Goal: Task Accomplishment & Management: Manage account settings

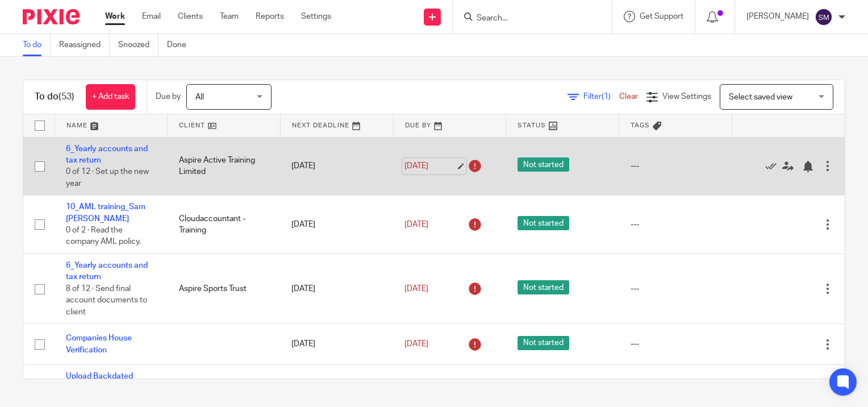
click at [449, 165] on link "19 Aug 2025" at bounding box center [429, 166] width 51 height 12
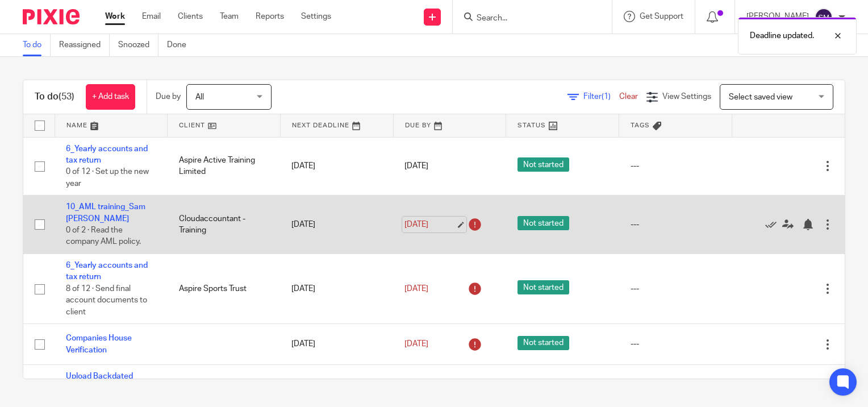
click at [446, 223] on link "19 Aug 2025" at bounding box center [429, 225] width 51 height 12
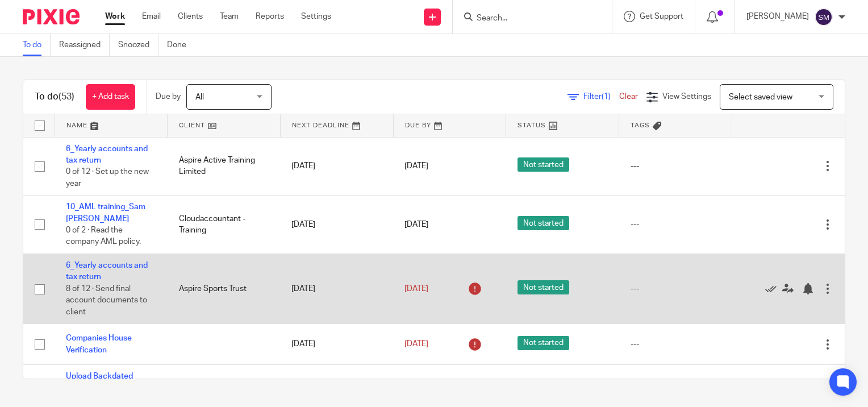
click at [89, 270] on td "6_Yearly accounts and tax return 8 of 12 · Send final account documents to clie…" at bounding box center [111, 289] width 113 height 70
click at [79, 267] on link "6_Yearly accounts and tax return" at bounding box center [107, 270] width 82 height 19
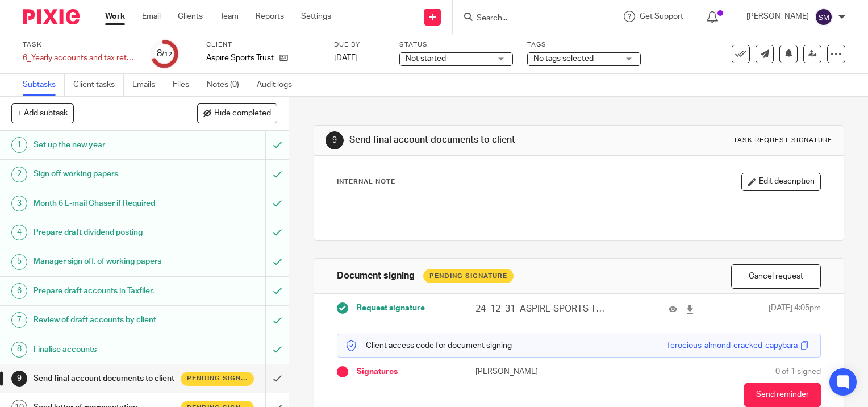
scroll to position [107, 0]
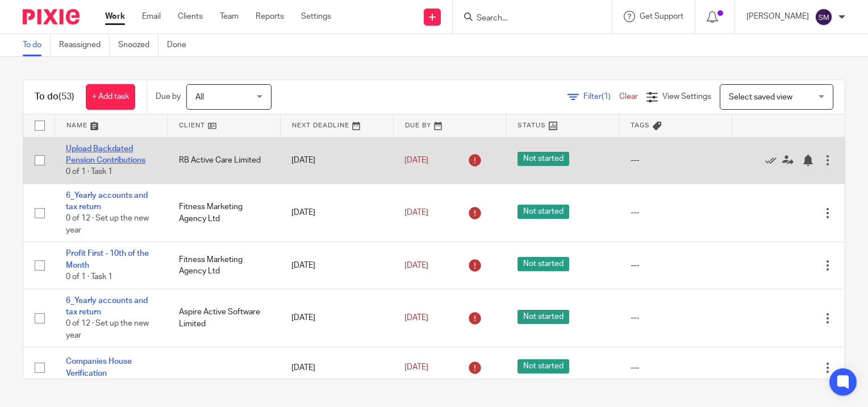
click at [120, 159] on link "Upload Backdated Pension Contributions" at bounding box center [106, 154] width 80 height 19
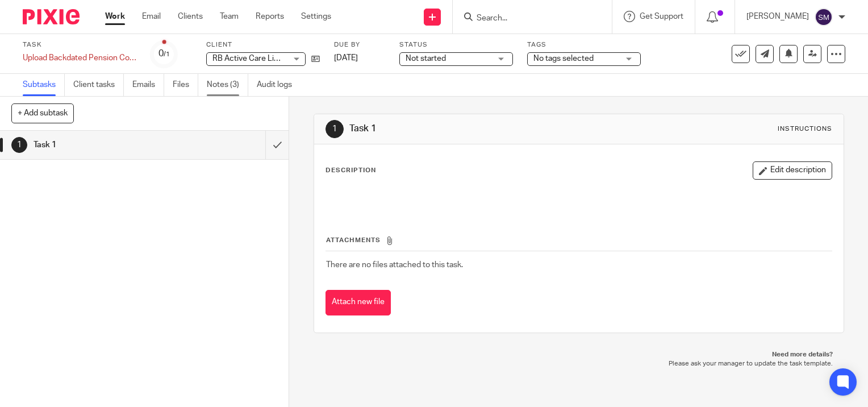
click at [211, 86] on link "Notes (3)" at bounding box center [227, 85] width 41 height 22
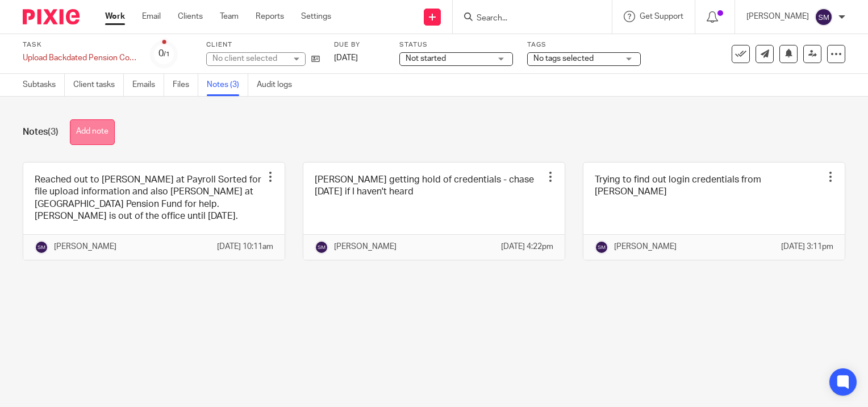
click at [87, 134] on button "Add note" at bounding box center [92, 132] width 45 height 26
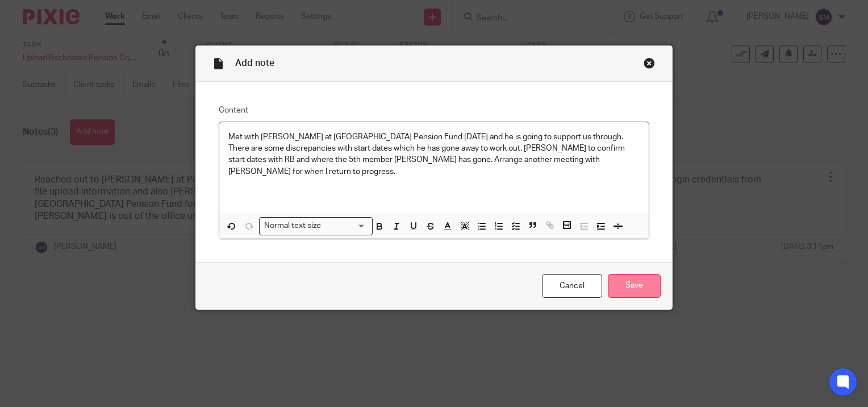
click at [636, 282] on input "Save" at bounding box center [634, 286] width 53 height 24
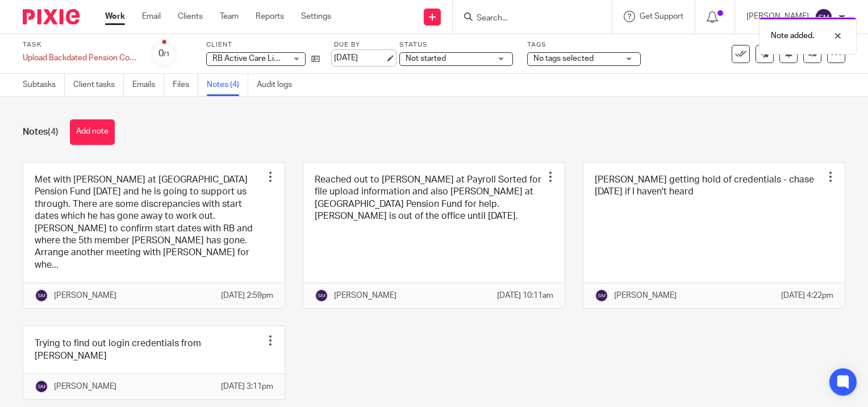
click at [385, 58] on link "[DATE]" at bounding box center [359, 58] width 51 height 12
click at [119, 16] on link "Work" at bounding box center [115, 16] width 20 height 11
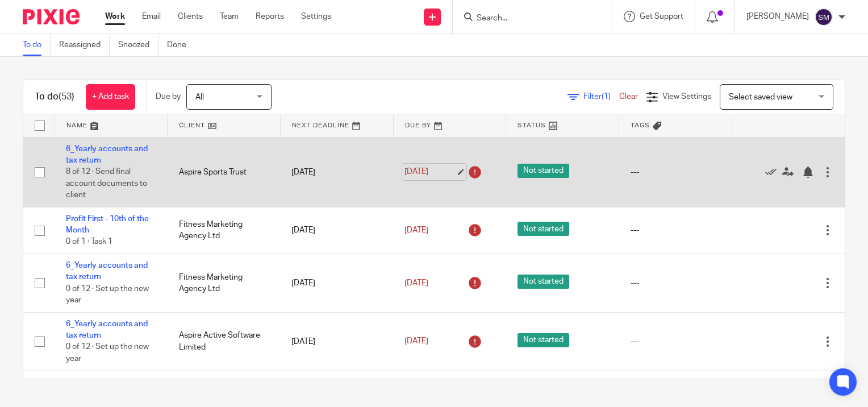
click at [449, 173] on link "[DATE]" at bounding box center [429, 172] width 51 height 12
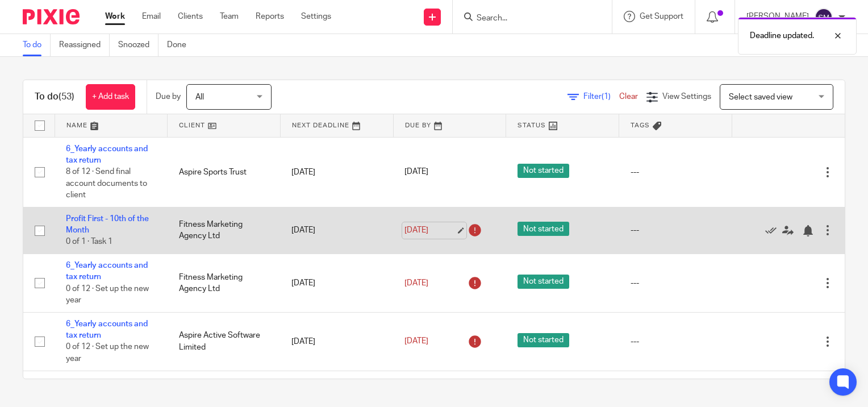
click at [448, 232] on link "19 Aug 2025" at bounding box center [429, 230] width 51 height 12
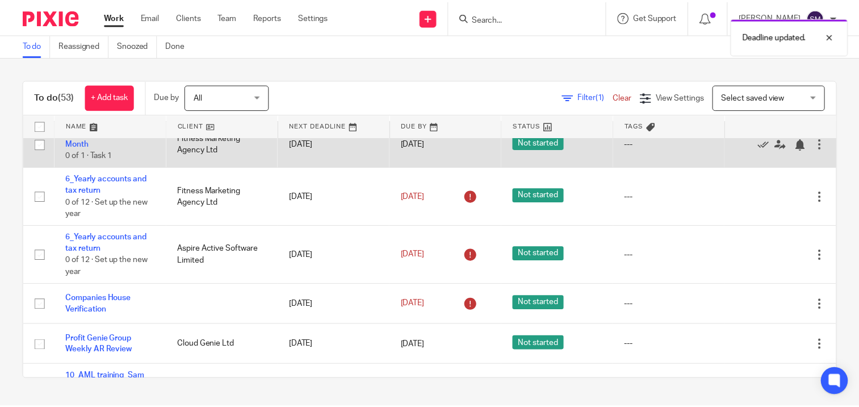
scroll to position [114, 0]
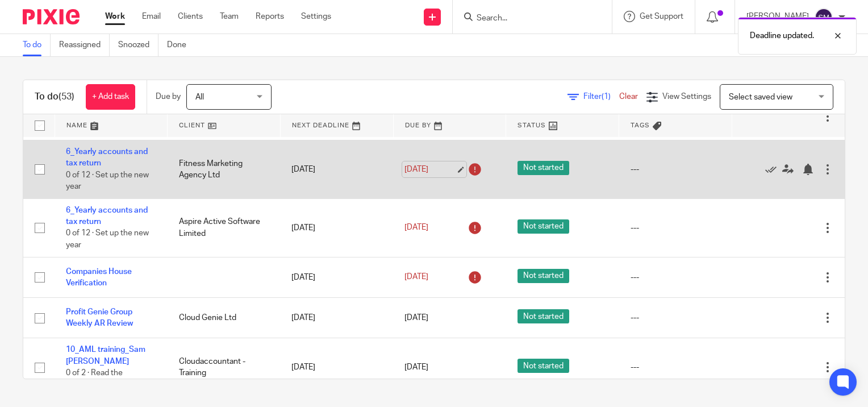
click at [449, 170] on link "19 Aug 2025" at bounding box center [429, 170] width 51 height 12
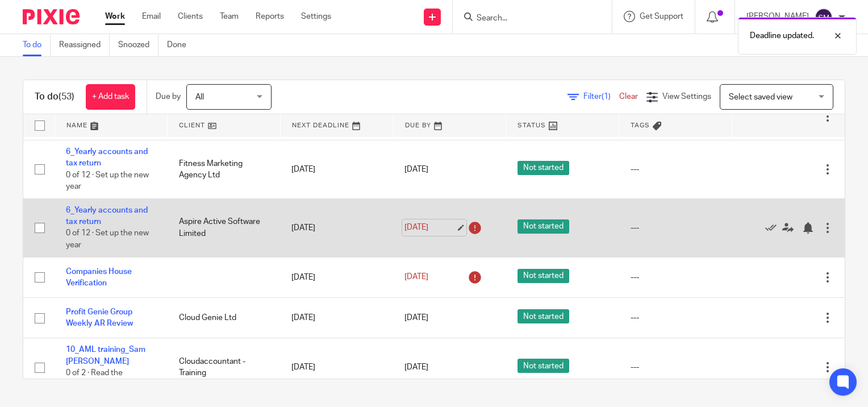
click at [448, 227] on link "19 Aug 2025" at bounding box center [429, 227] width 51 height 12
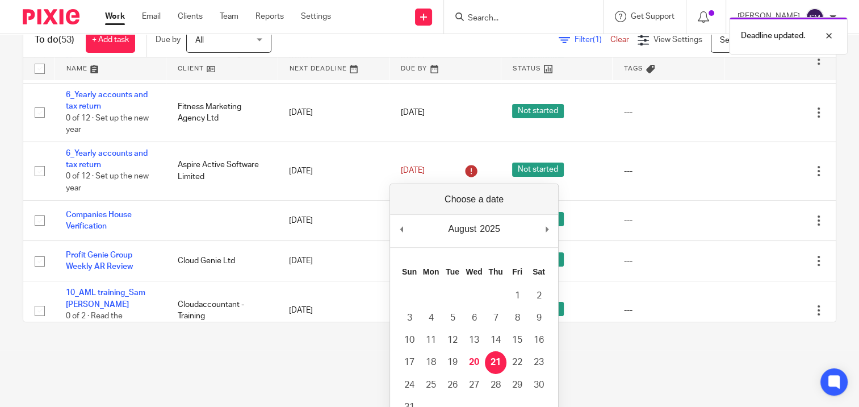
scroll to position [0, 0]
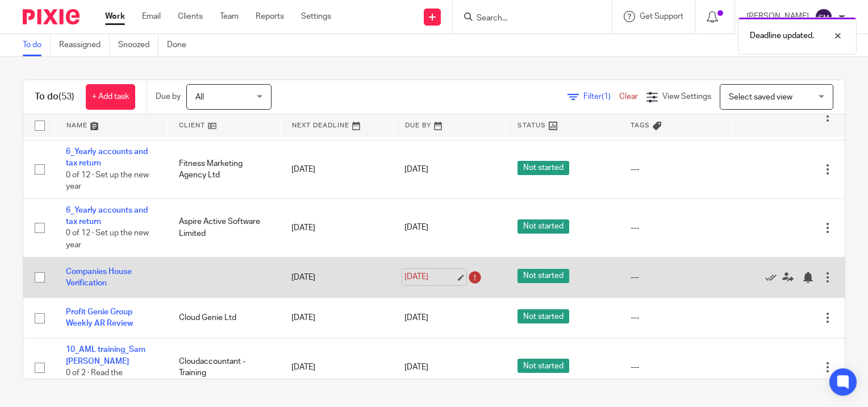
click at [448, 279] on link "19 Aug 2025" at bounding box center [429, 277] width 51 height 12
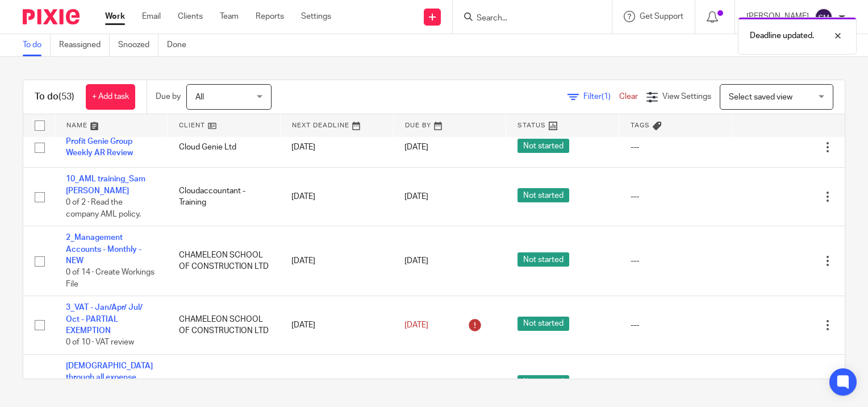
click at [120, 19] on link "Work" at bounding box center [115, 16] width 20 height 11
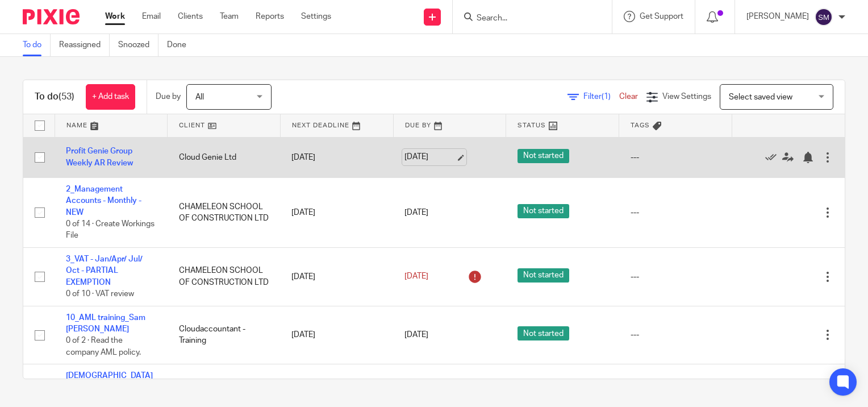
click at [448, 154] on link "[DATE]" at bounding box center [429, 157] width 51 height 12
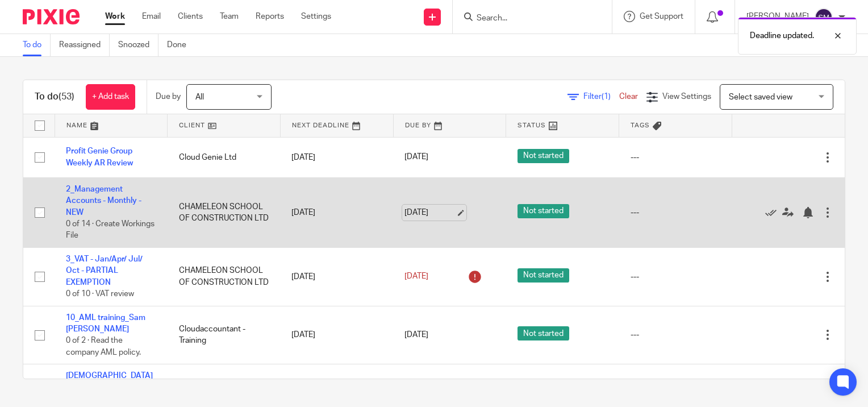
click at [449, 212] on link "[DATE]" at bounding box center [429, 213] width 51 height 12
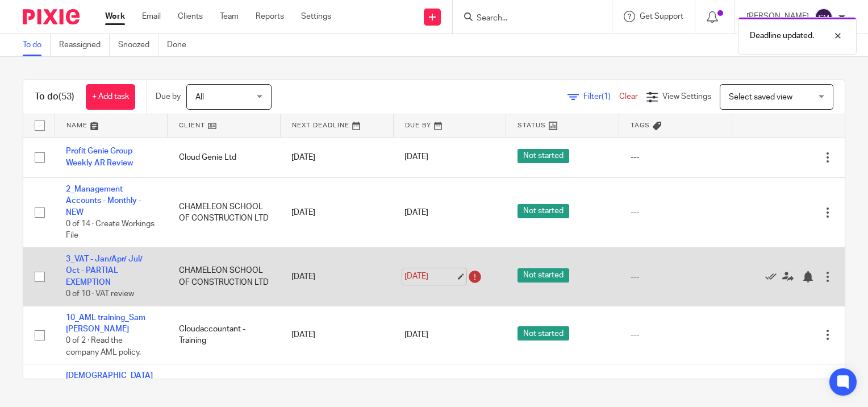
click at [449, 275] on link "[DATE]" at bounding box center [429, 276] width 51 height 12
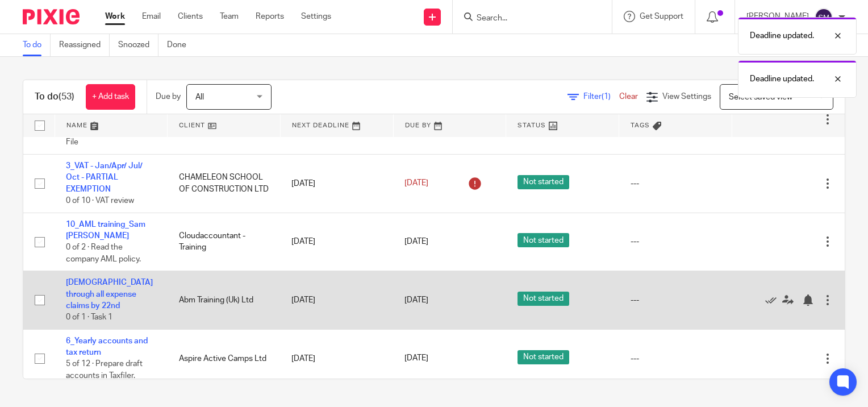
scroll to position [114, 0]
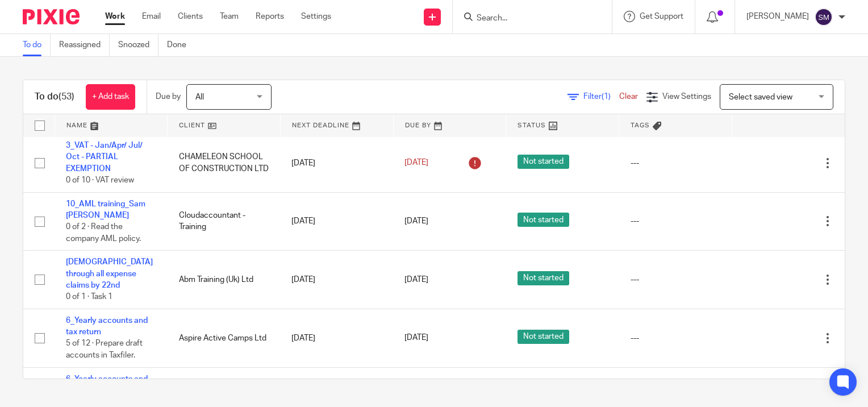
click at [124, 15] on link "Work" at bounding box center [115, 16] width 20 height 11
